Goal: Find specific page/section: Find specific page/section

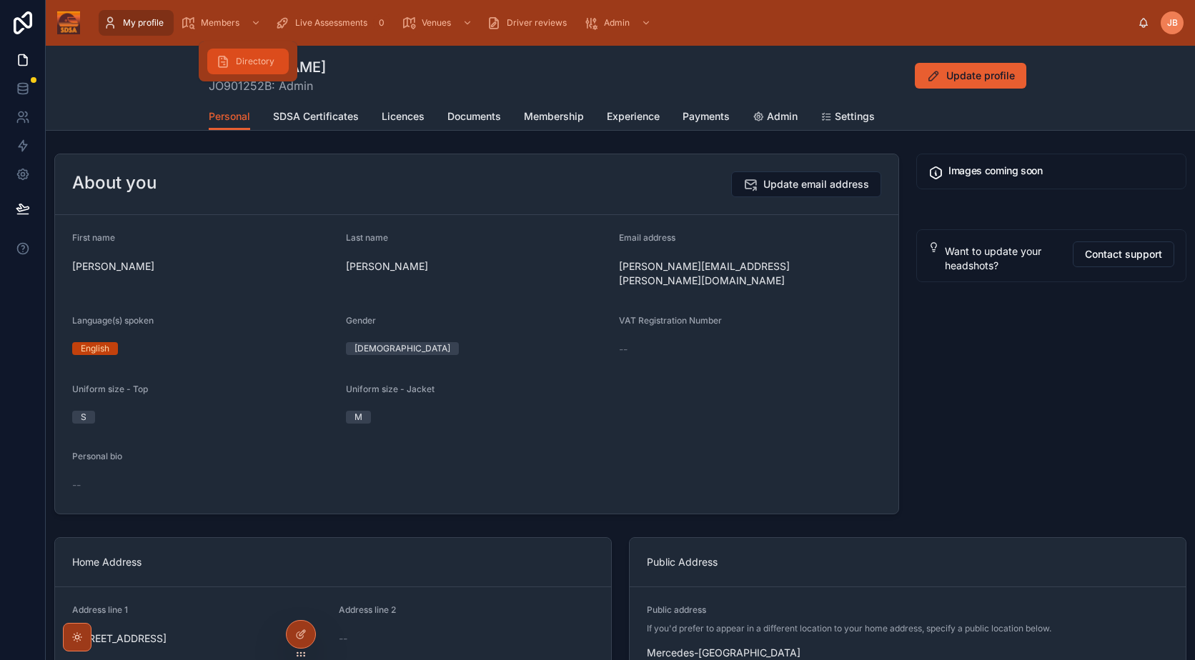
click at [255, 61] on span "Directory" at bounding box center [255, 61] width 39 height 11
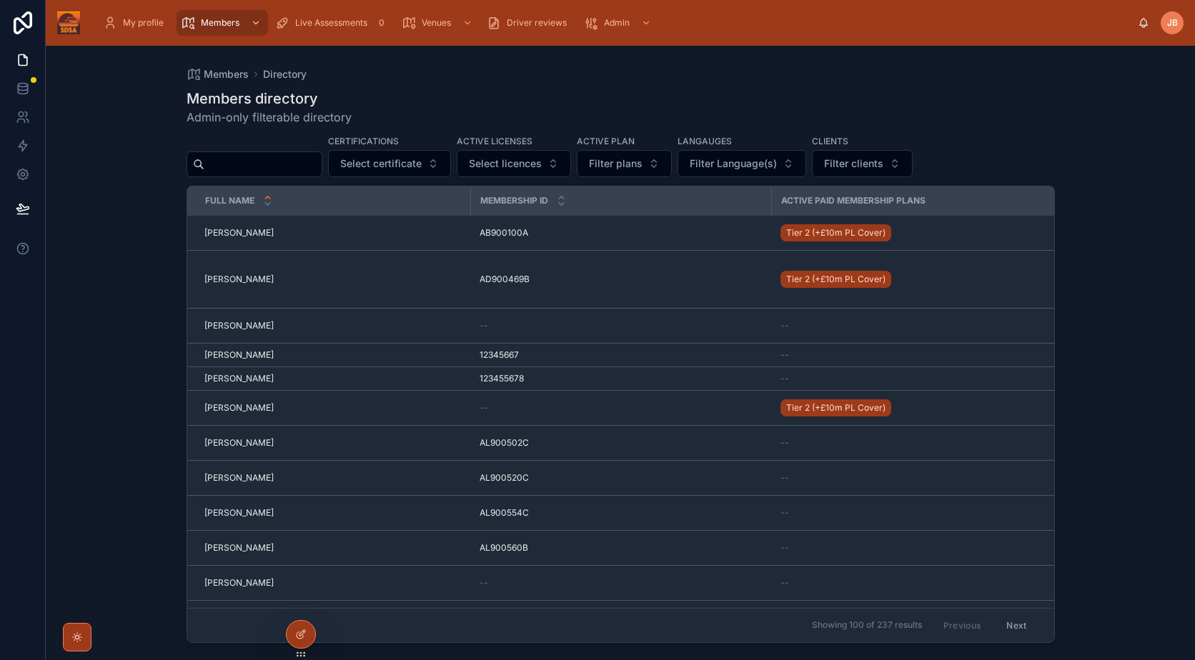
click at [284, 148] on div "Certifications Select certificate Active licenses Select licences Active plan F…" at bounding box center [621, 155] width 868 height 43
click at [279, 158] on input "text" at bounding box center [262, 164] width 117 height 20
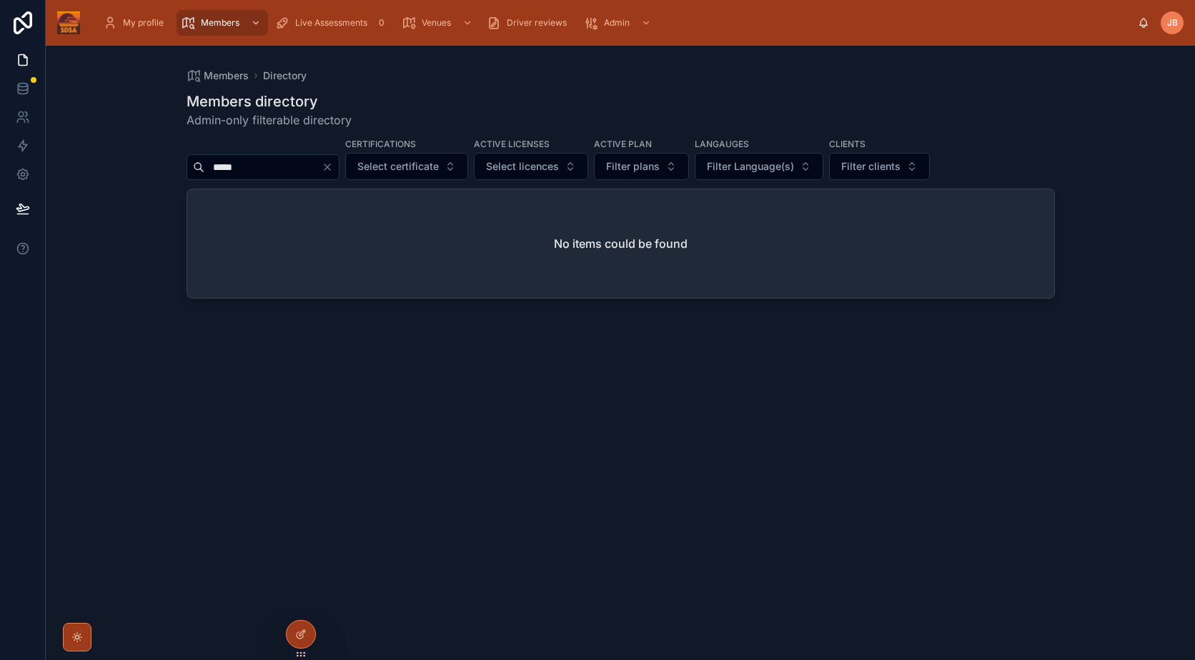
click at [279, 159] on input "*****" at bounding box center [262, 167] width 117 height 20
type input "*"
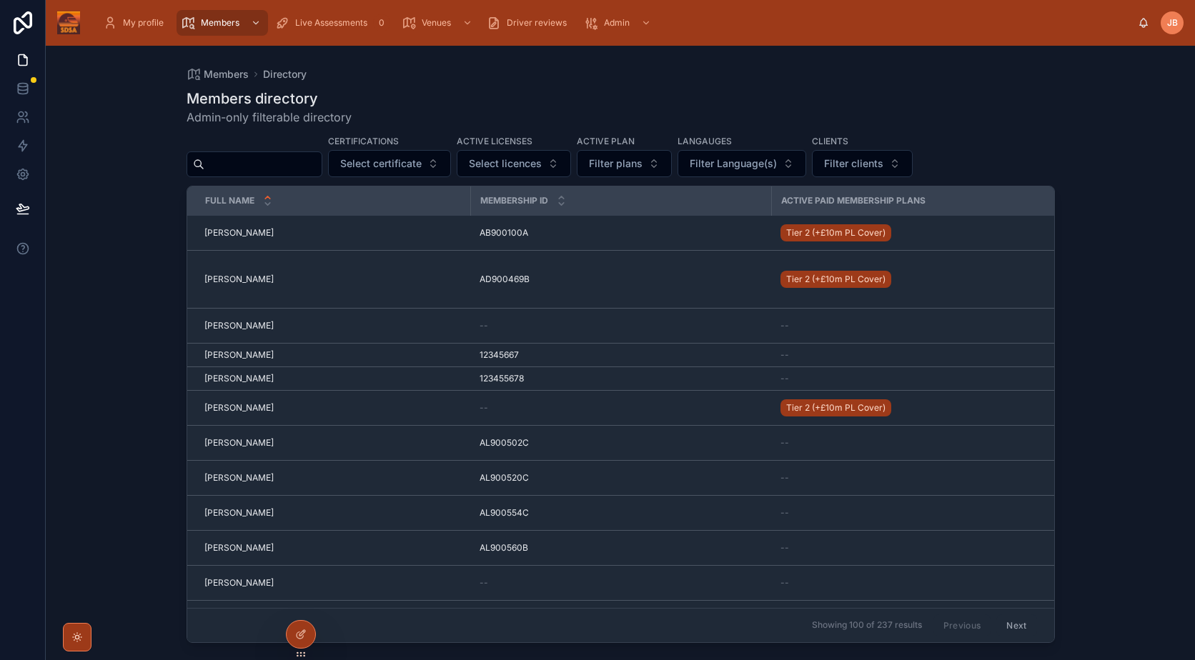
click at [1044, 77] on div "Members Directory" at bounding box center [621, 74] width 868 height 11
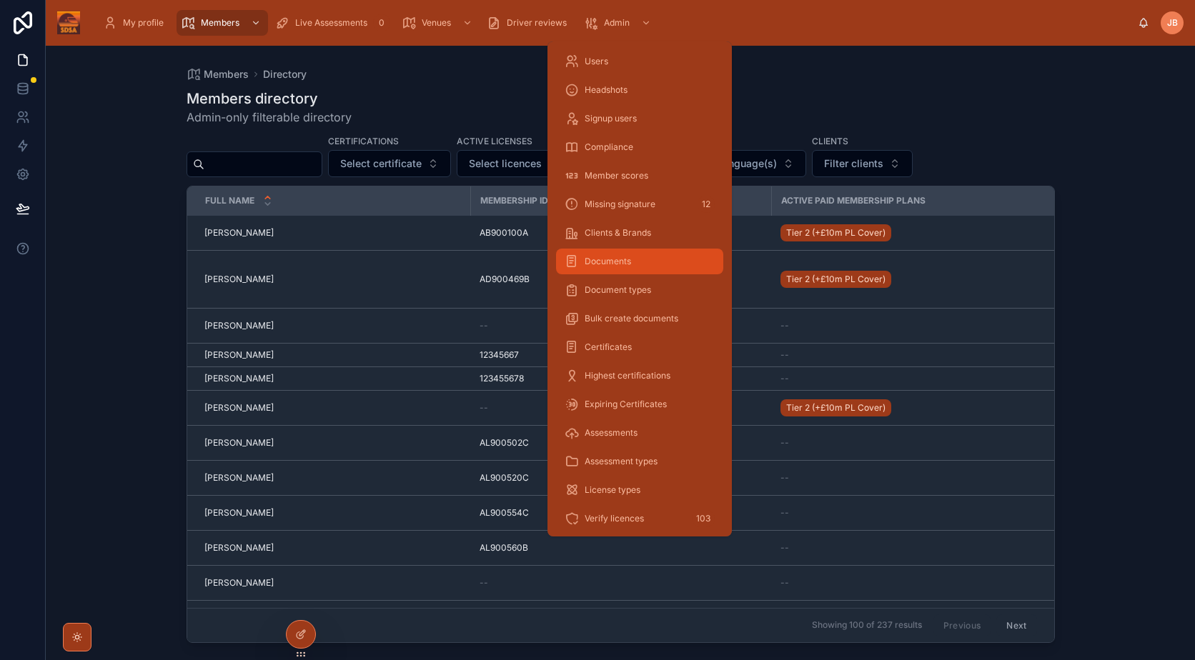
click at [660, 262] on div "Documents" at bounding box center [640, 261] width 150 height 23
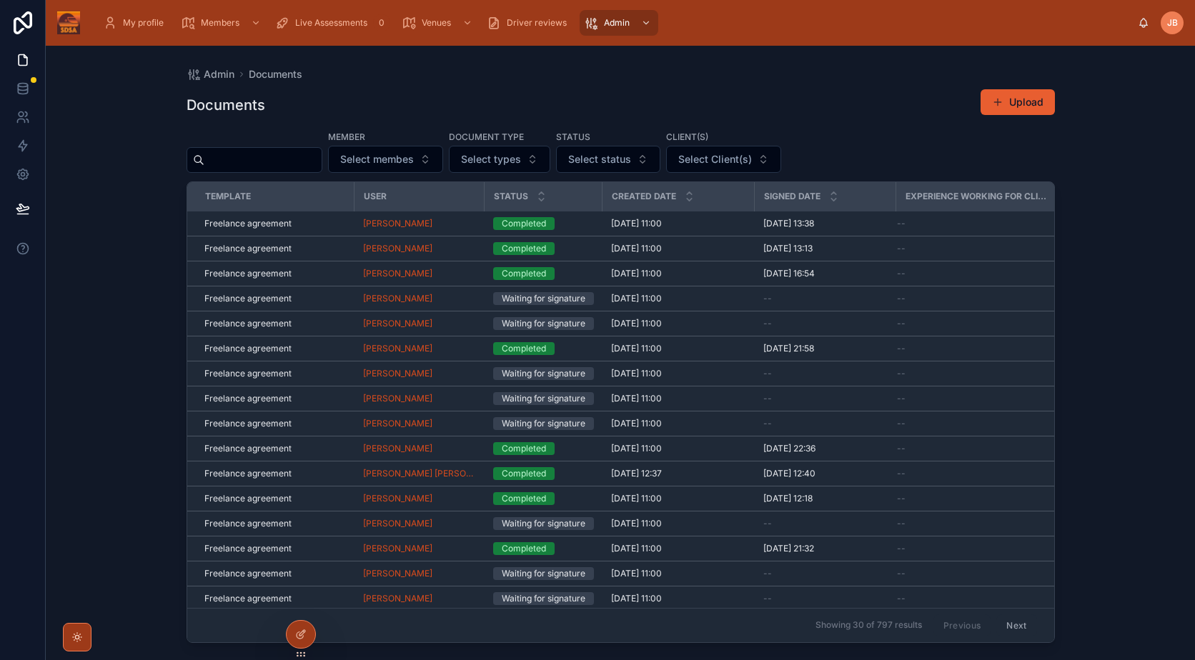
click at [266, 161] on input "text" at bounding box center [262, 160] width 117 height 20
type input "*"
